Goal: Transaction & Acquisition: Purchase product/service

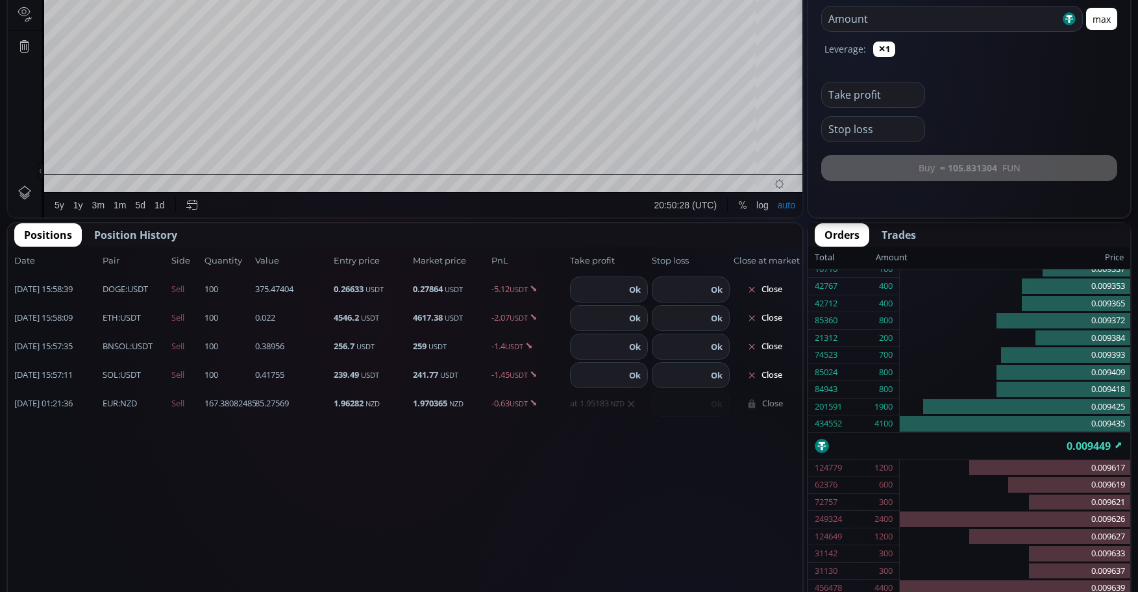
scroll to position [530, 0]
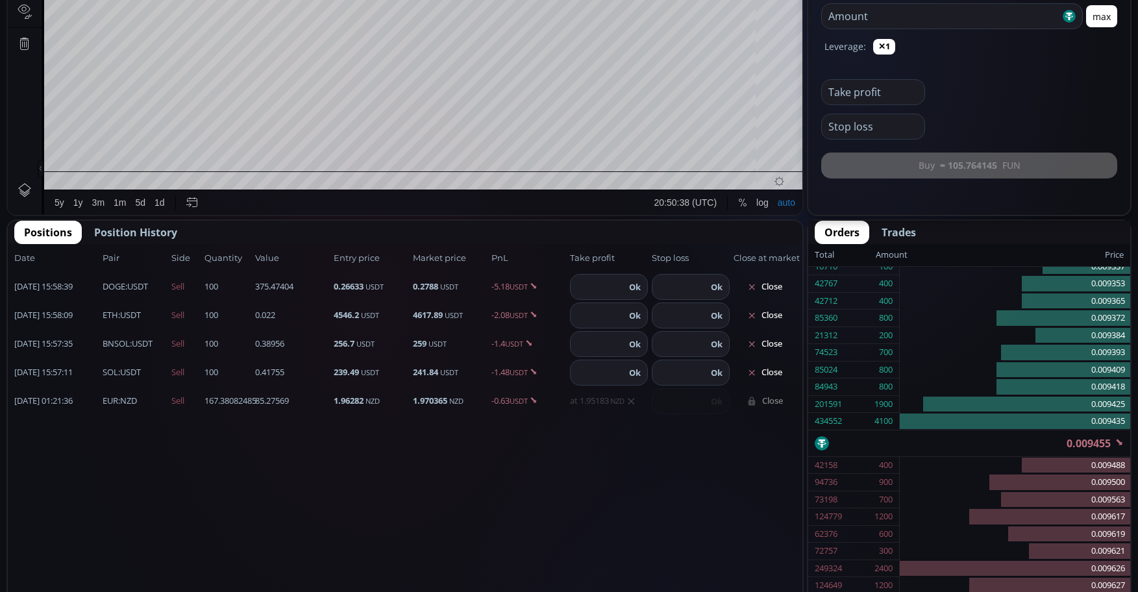
click at [119, 289] on b "DOGE" at bounding box center [114, 286] width 23 height 12
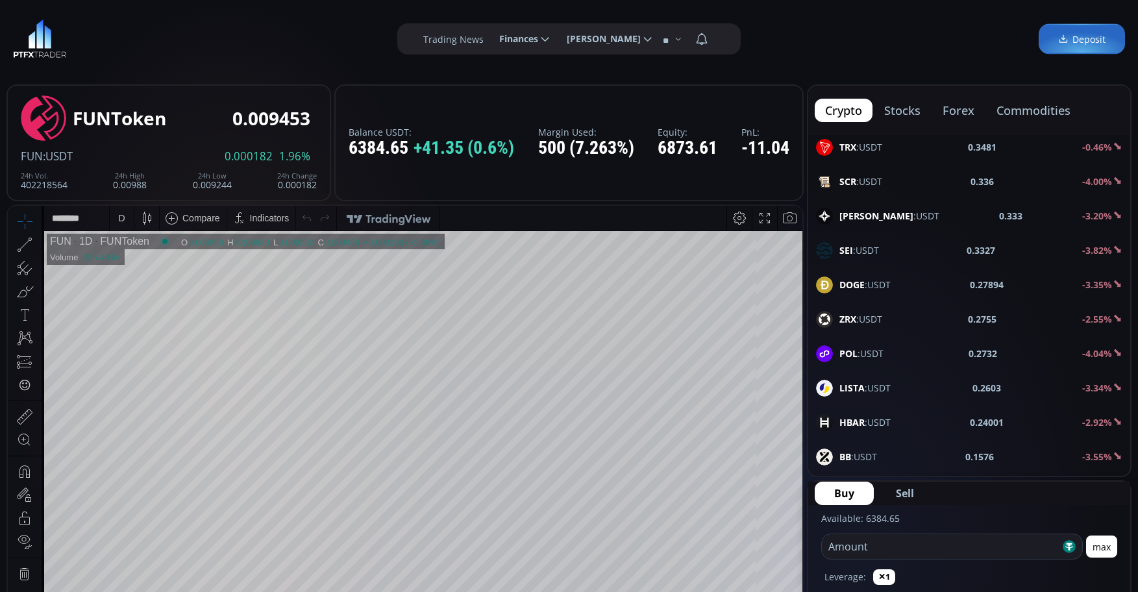
scroll to position [1298, 0]
drag, startPoint x: 894, startPoint y: 284, endPoint x: 879, endPoint y: 287, distance: 14.6
click at [890, 285] on div "DOGE :USDT 0.2789 -3.36%" at bounding box center [969, 283] width 306 height 17
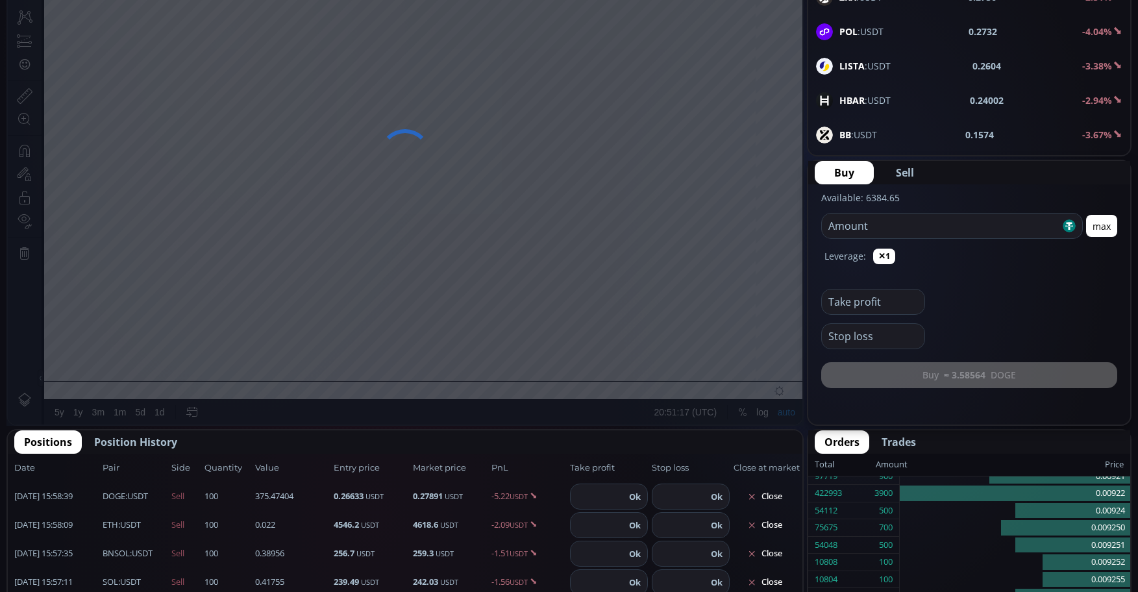
scroll to position [389, 0]
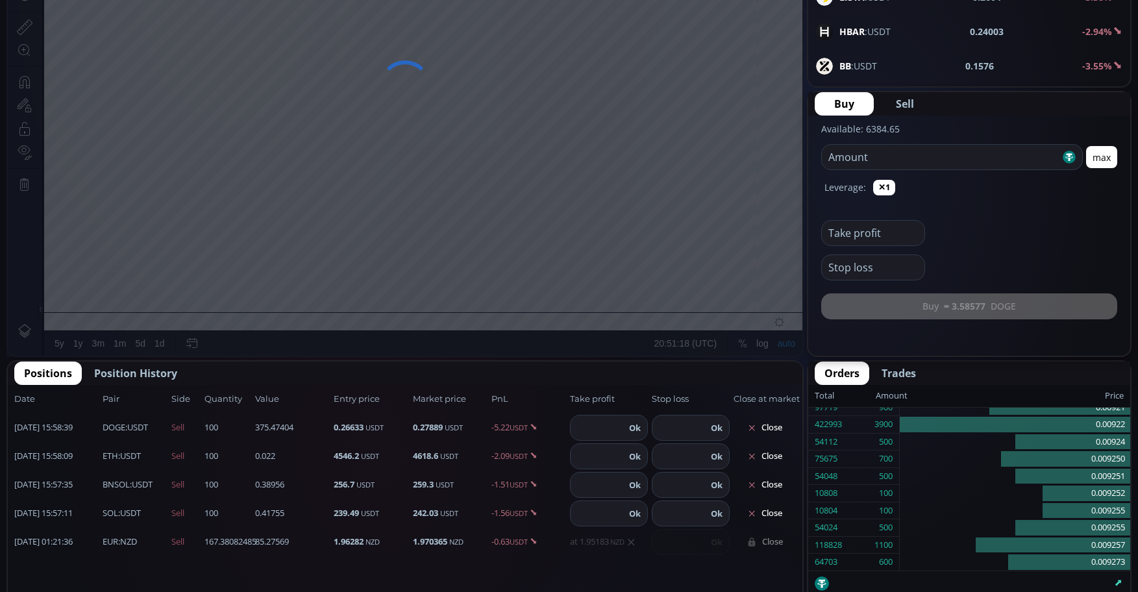
click at [909, 158] on input "number" at bounding box center [941, 157] width 238 height 25
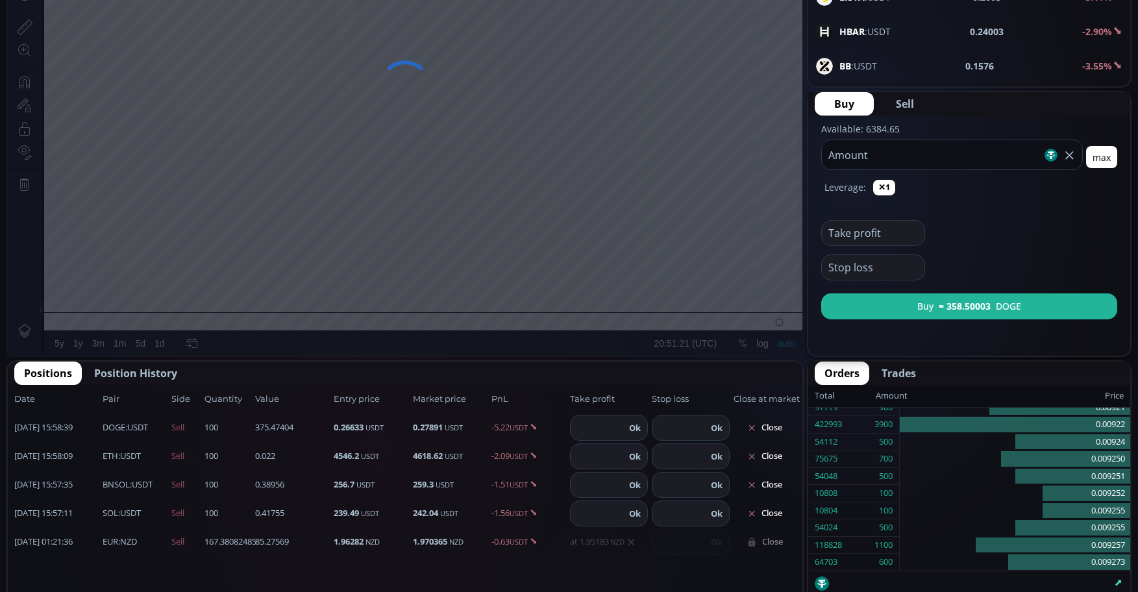
type input "***"
click at [911, 95] on button "Sell" at bounding box center [904, 103] width 57 height 23
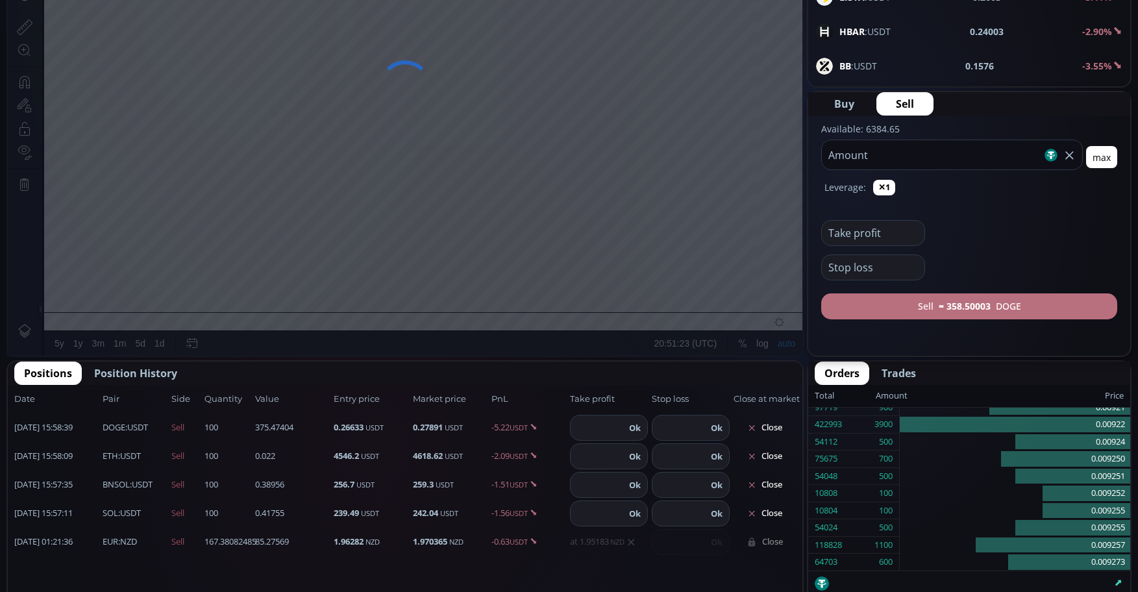
click at [962, 306] on b "≈ 358.50003" at bounding box center [964, 306] width 52 height 14
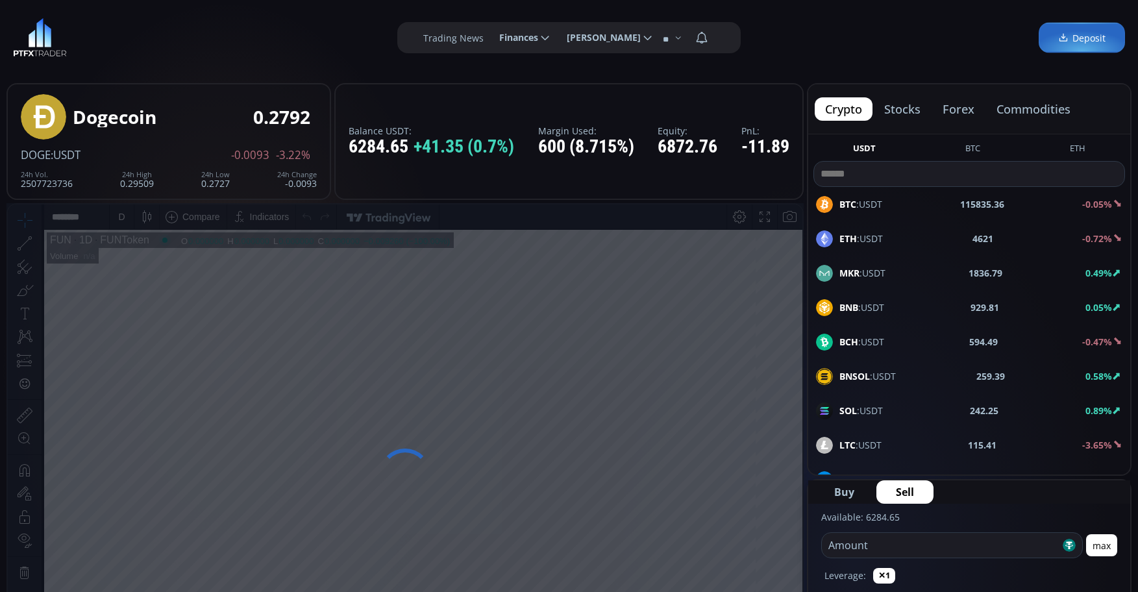
scroll to position [0, 0]
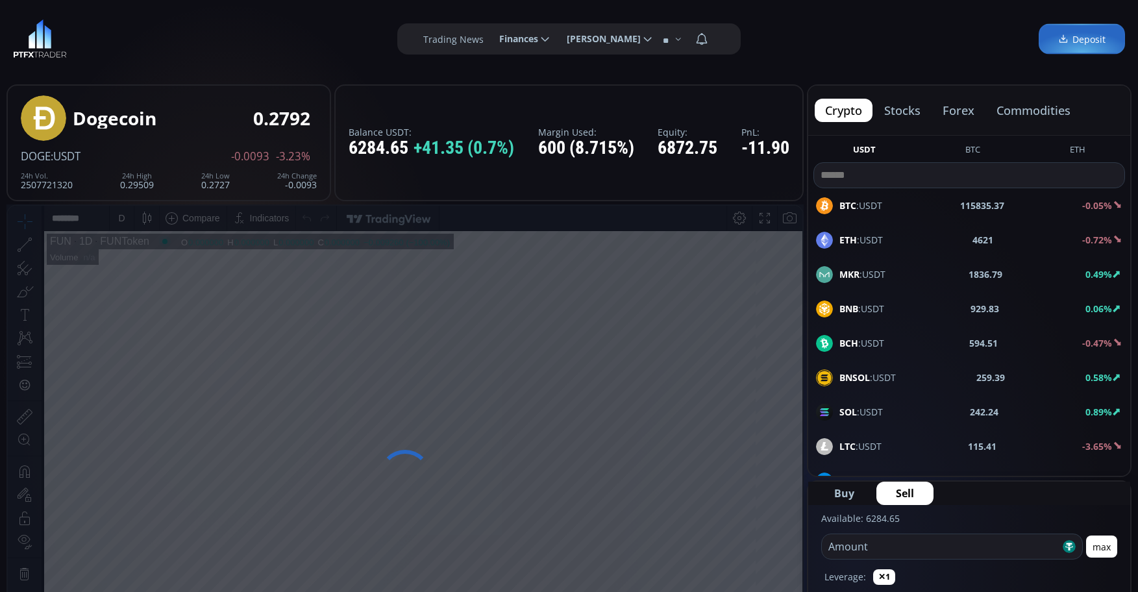
click at [864, 242] on span "ETH :USDT" at bounding box center [860, 240] width 43 height 14
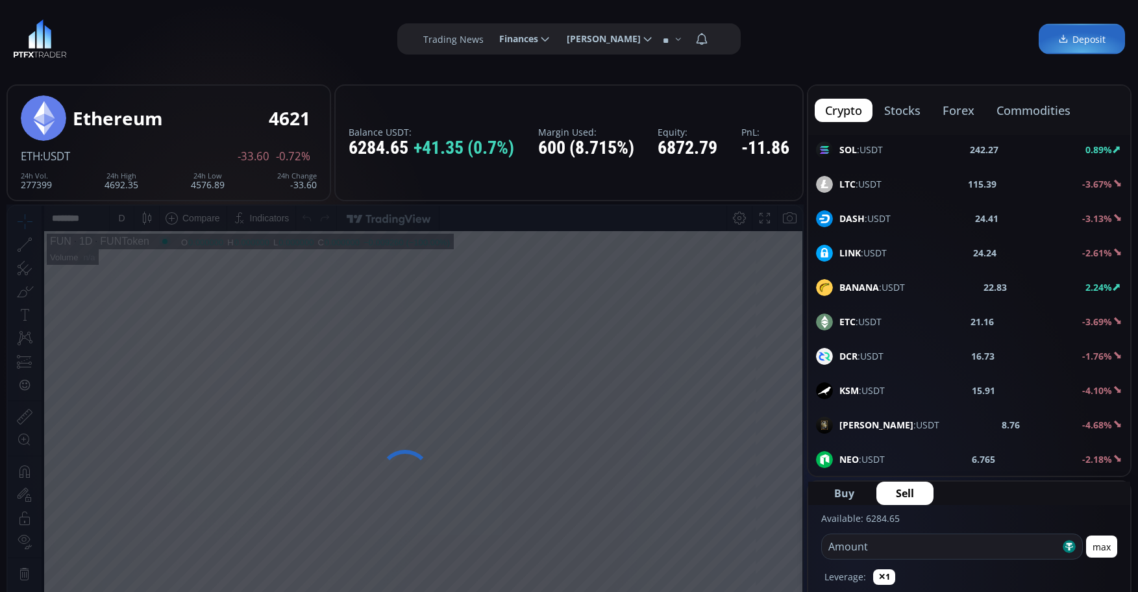
scroll to position [389, 0]
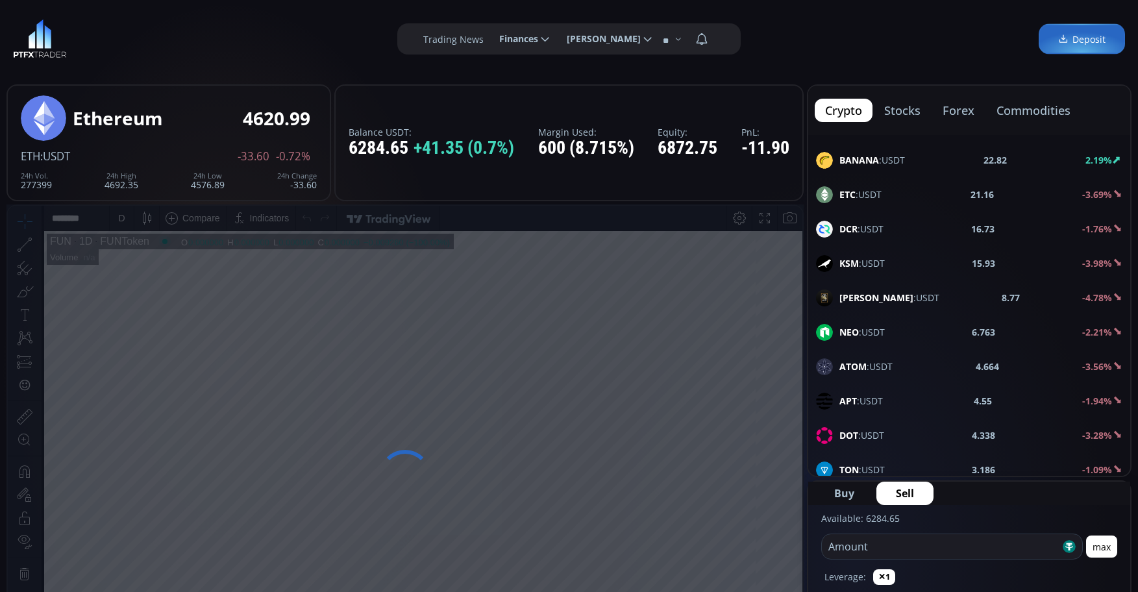
click at [887, 544] on input "number" at bounding box center [941, 546] width 238 height 25
type input "***"
click at [917, 497] on button "Sell" at bounding box center [904, 493] width 57 height 23
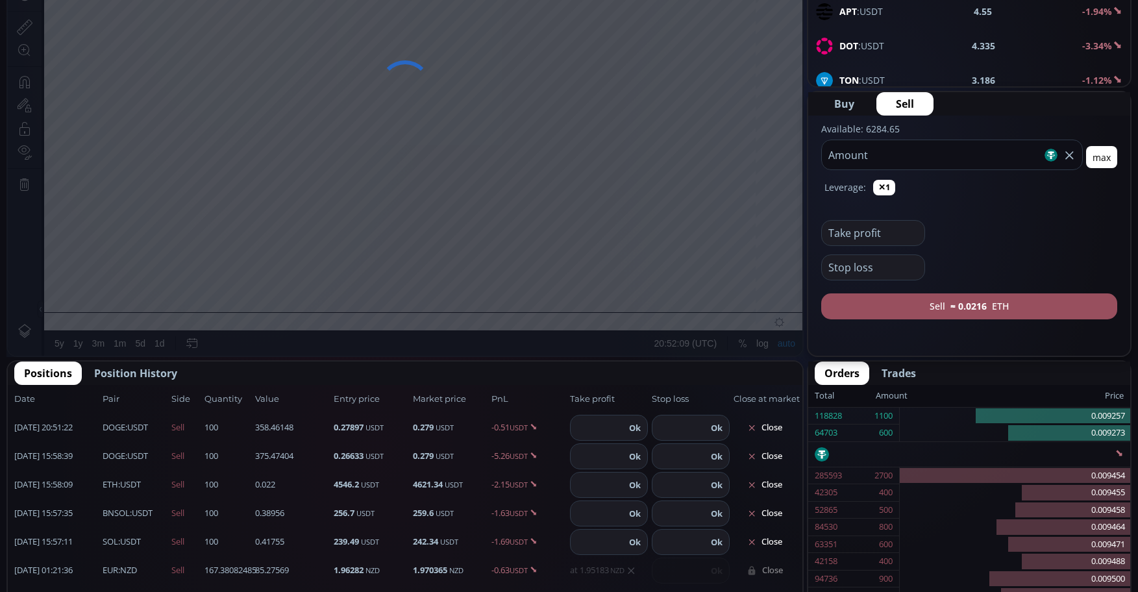
scroll to position [310, 0]
click at [910, 101] on span "Sell" at bounding box center [905, 104] width 18 height 16
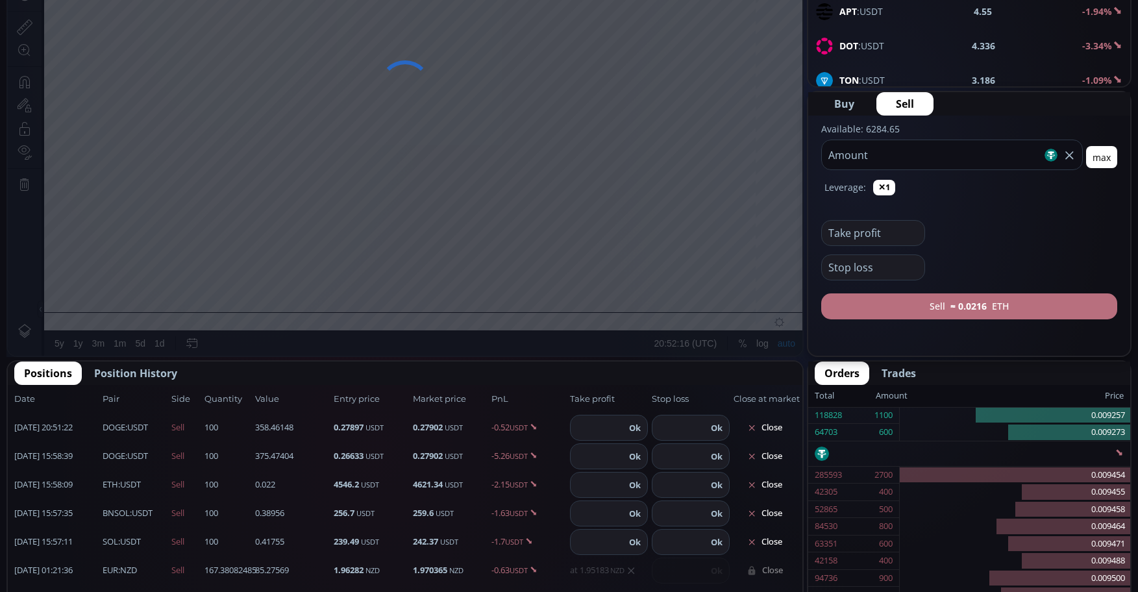
click at [909, 318] on button "Sell ≈ 0.0216 ETH" at bounding box center [969, 306] width 296 height 26
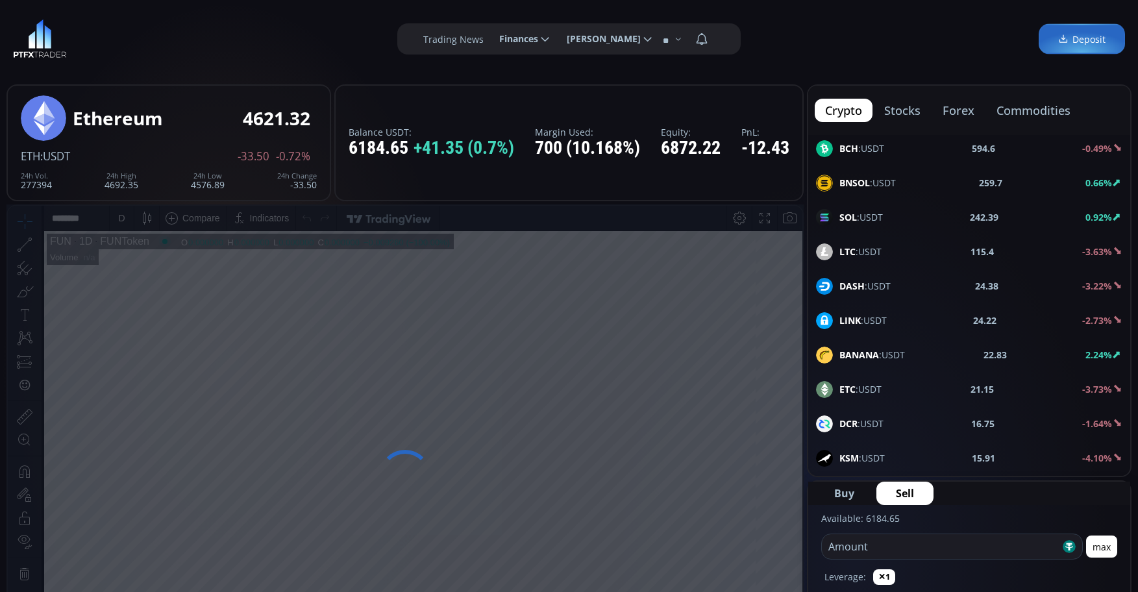
scroll to position [260, 0]
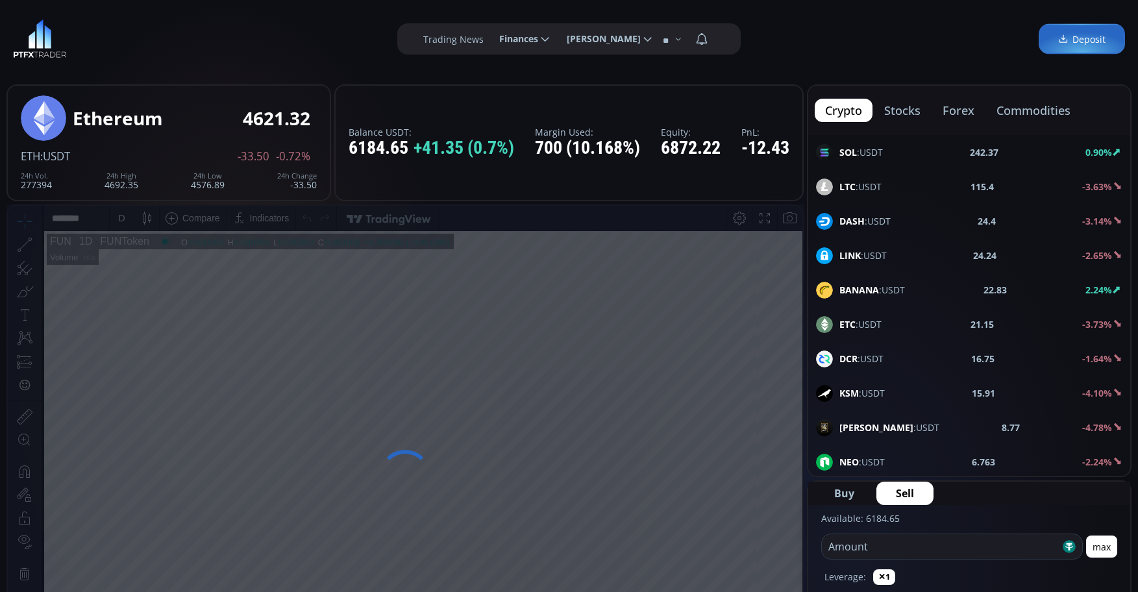
click at [880, 285] on span "BANANA :USDT" at bounding box center [872, 290] width 66 height 14
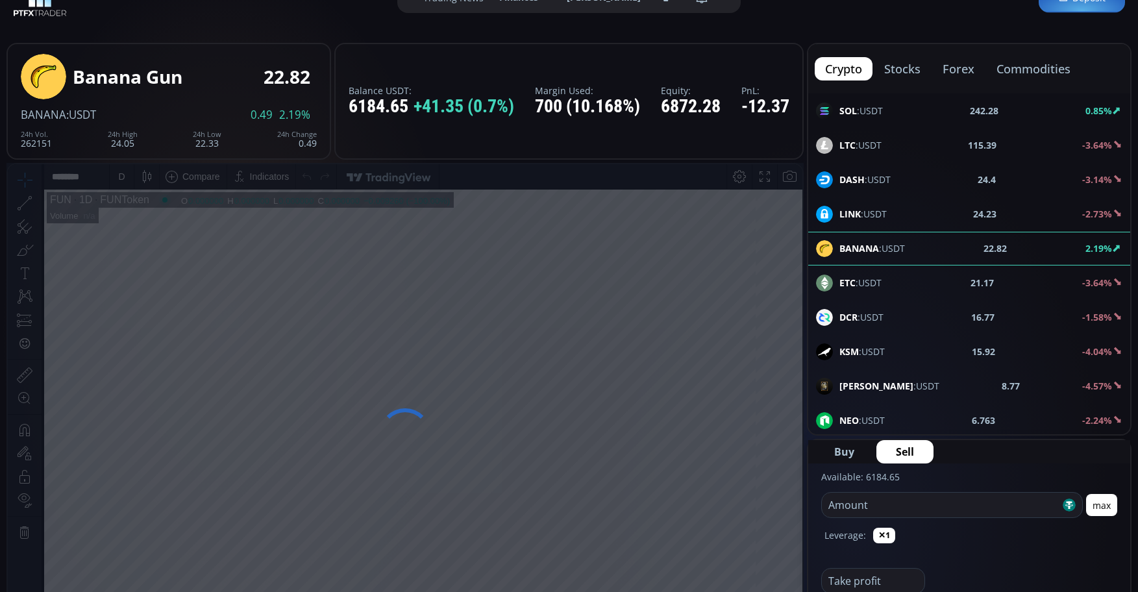
scroll to position [65, 0]
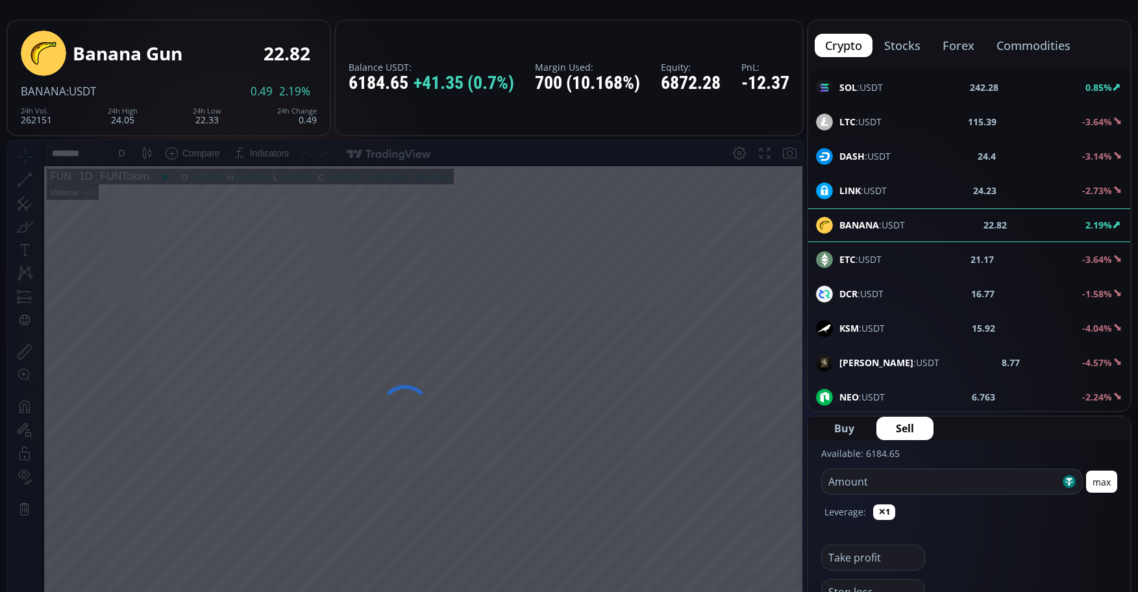
click at [914, 482] on input "number" at bounding box center [941, 481] width 238 height 25
type input "***"
click at [907, 432] on span "Sell" at bounding box center [905, 429] width 18 height 16
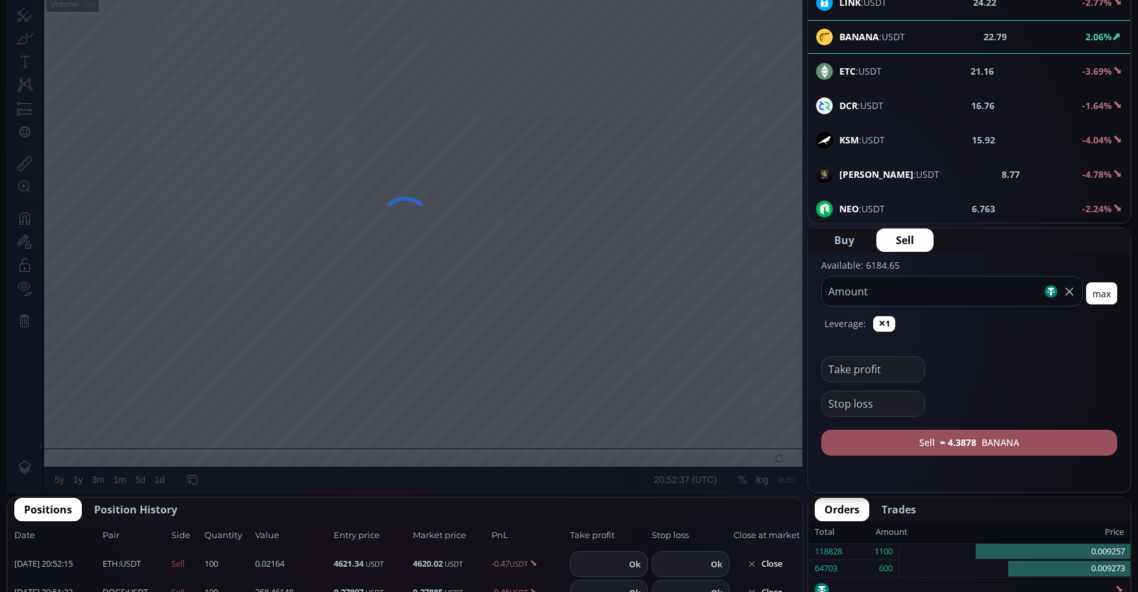
scroll to position [260, 0]
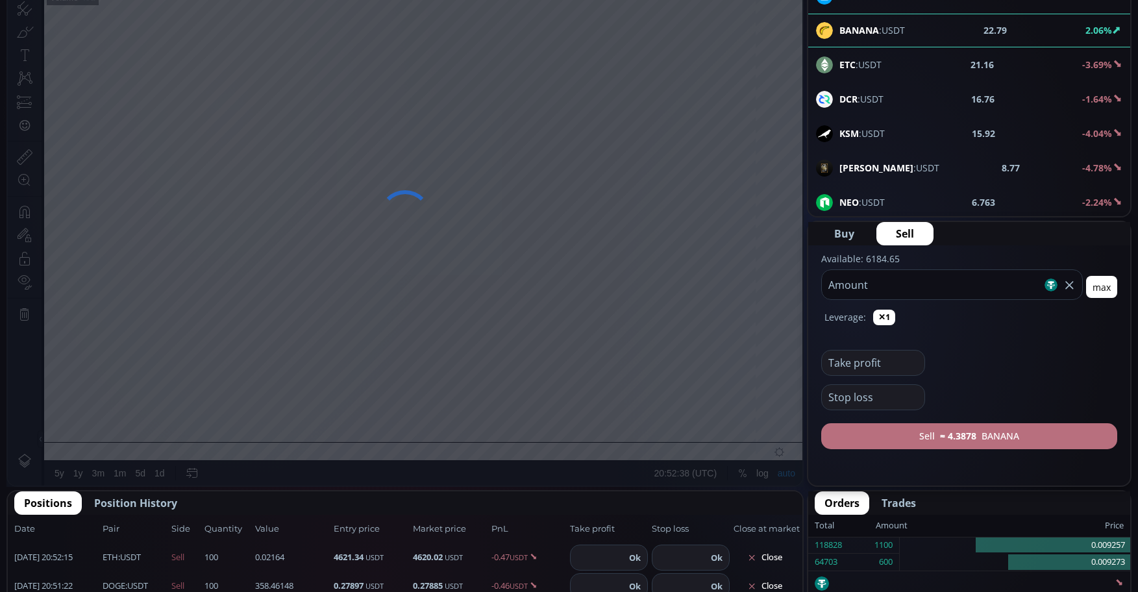
click at [956, 441] on b "≈ 4.3878" at bounding box center [958, 436] width 36 height 14
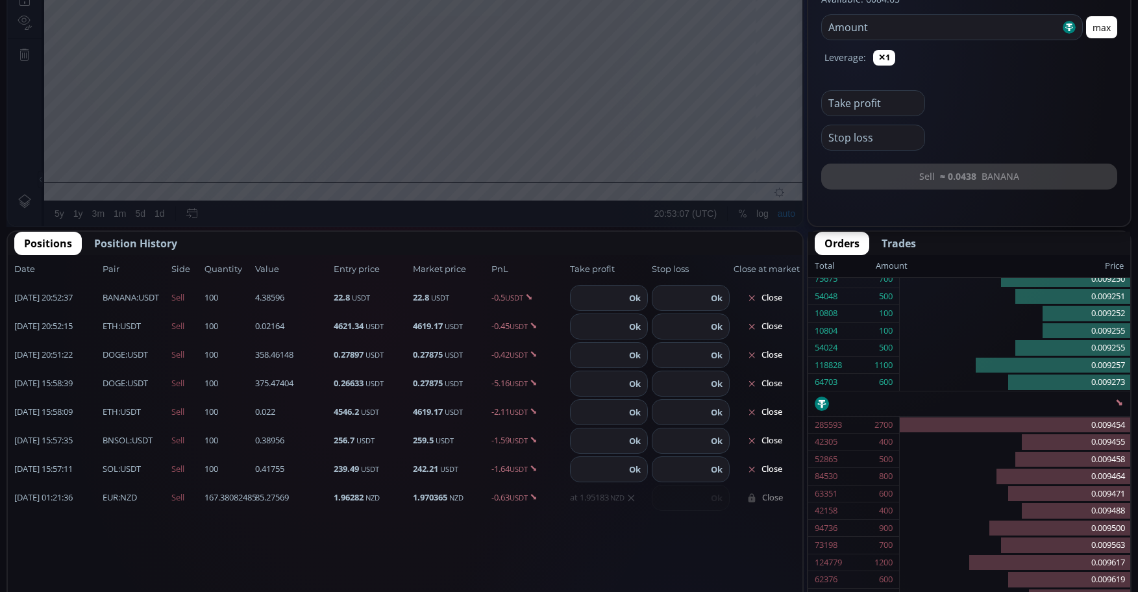
scroll to position [229, 0]
